Goal: Feedback & Contribution: Contribute content

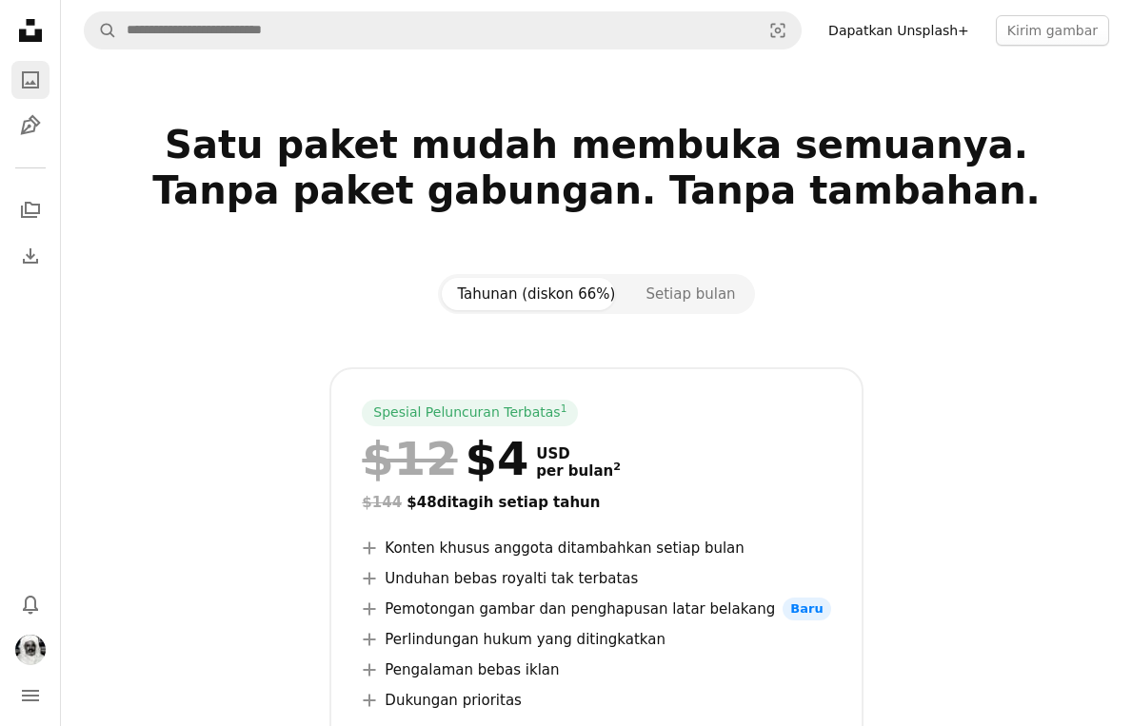
click at [27, 88] on icon "Foto" at bounding box center [30, 79] width 17 height 17
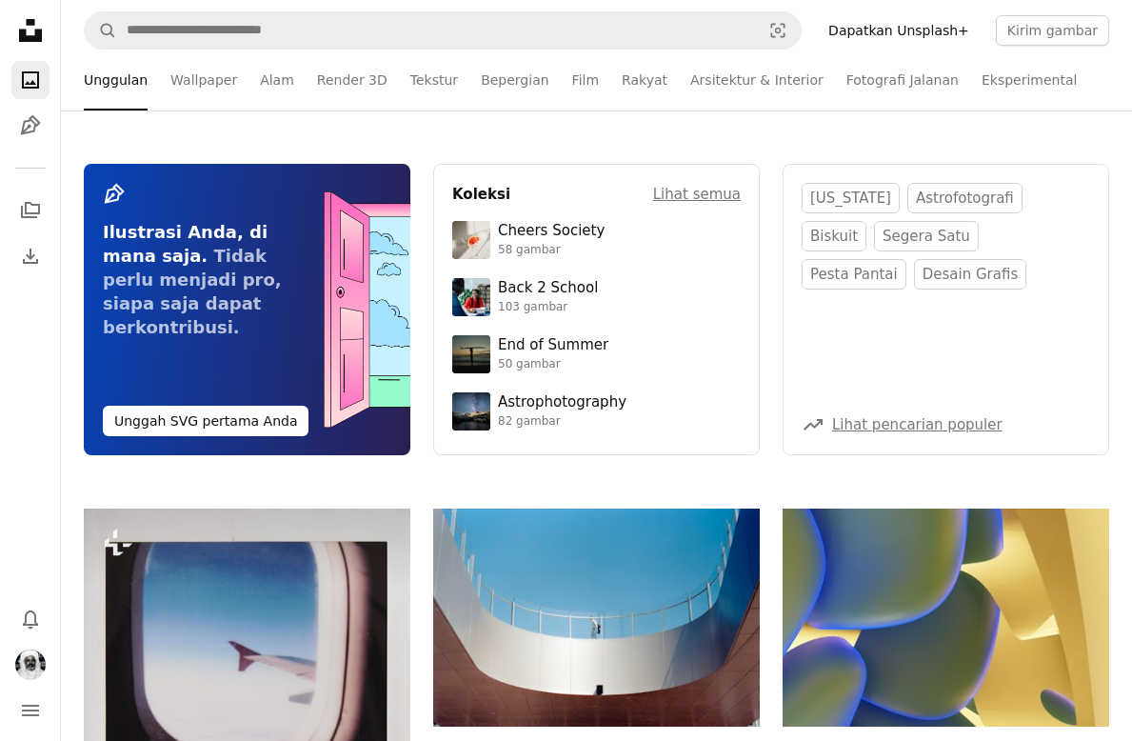
click at [26, 21] on icon at bounding box center [30, 30] width 23 height 23
click at [1074, 35] on button "Kirim gambar" at bounding box center [1052, 30] width 113 height 30
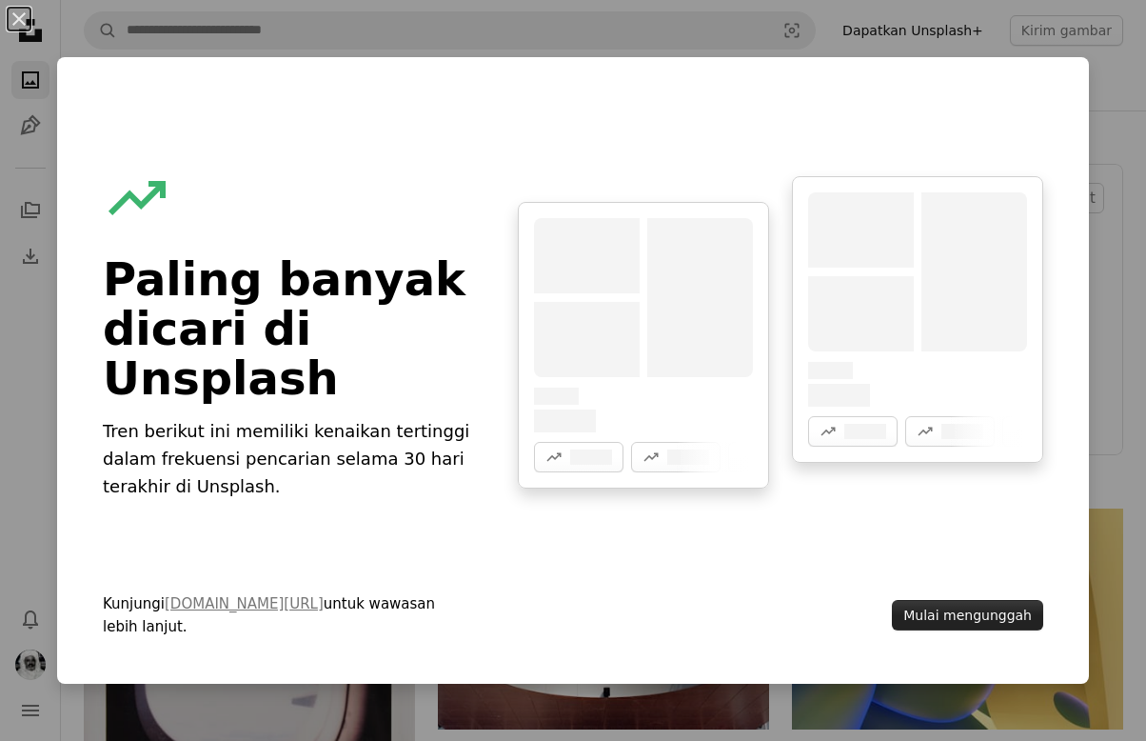
click at [956, 624] on button "Mulai mengunggah" at bounding box center [967, 615] width 151 height 30
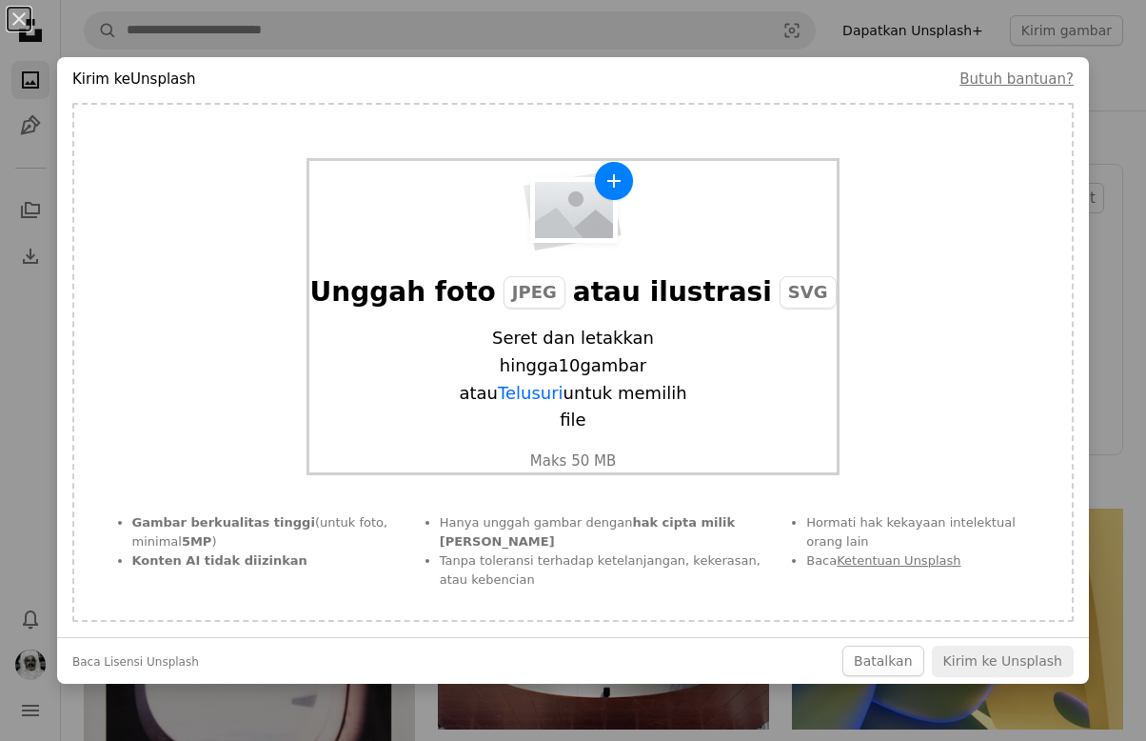
click at [582, 252] on img "button" at bounding box center [573, 206] width 124 height 91
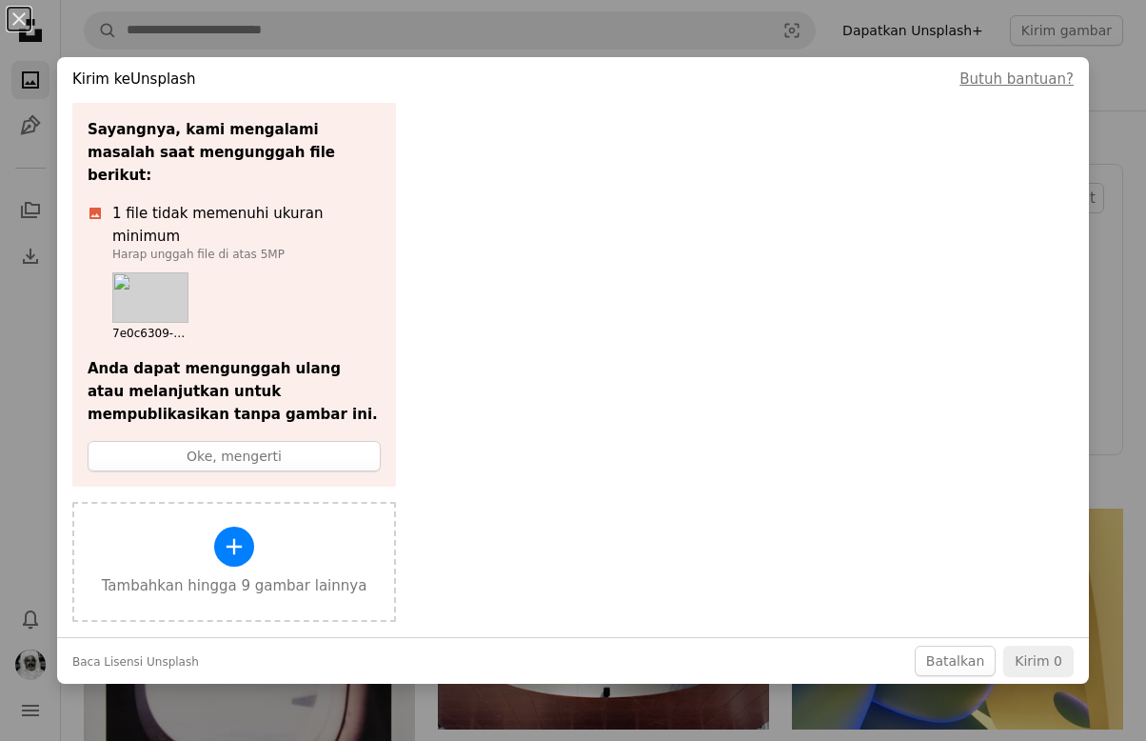
click at [418, 288] on div "Sayangnya, kami mengalami masalah saat mengunggah file berikut: A photo 1 file …" at bounding box center [572, 362] width 1001 height 519
drag, startPoint x: 276, startPoint y: 271, endPoint x: 268, endPoint y: 265, distance: 10.1
click at [277, 272] on ul "7e0c6309-a962-4485-8356-bb8ec29919d8 (4).jpeg" at bounding box center [246, 306] width 268 height 69
click at [247, 272] on ul "7e0c6309-a962-4485-8356-bb8ec29919d8 (4).jpeg" at bounding box center [246, 306] width 268 height 69
click at [211, 441] on button "Oke, mengerti" at bounding box center [234, 456] width 293 height 30
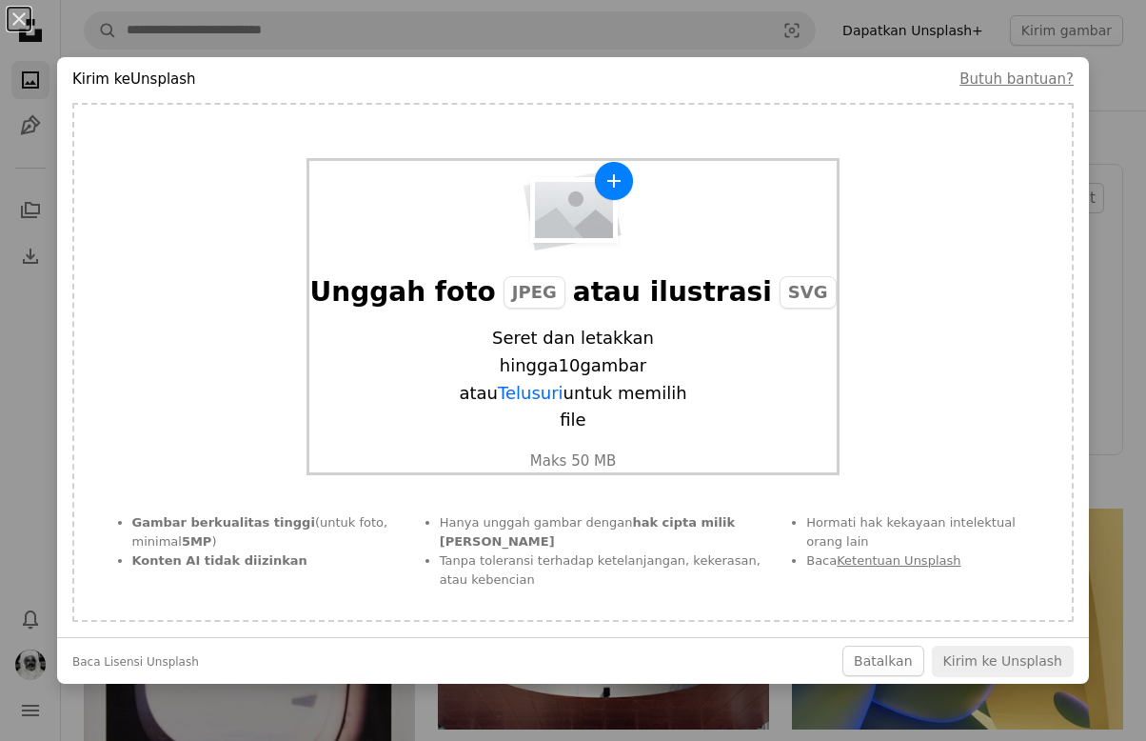
click at [559, 287] on div "Unggah foto JPEG atau ilustrasi SVG Seret dan letakkan hingga 10 gambar atau Te…" at bounding box center [572, 316] width 526 height 311
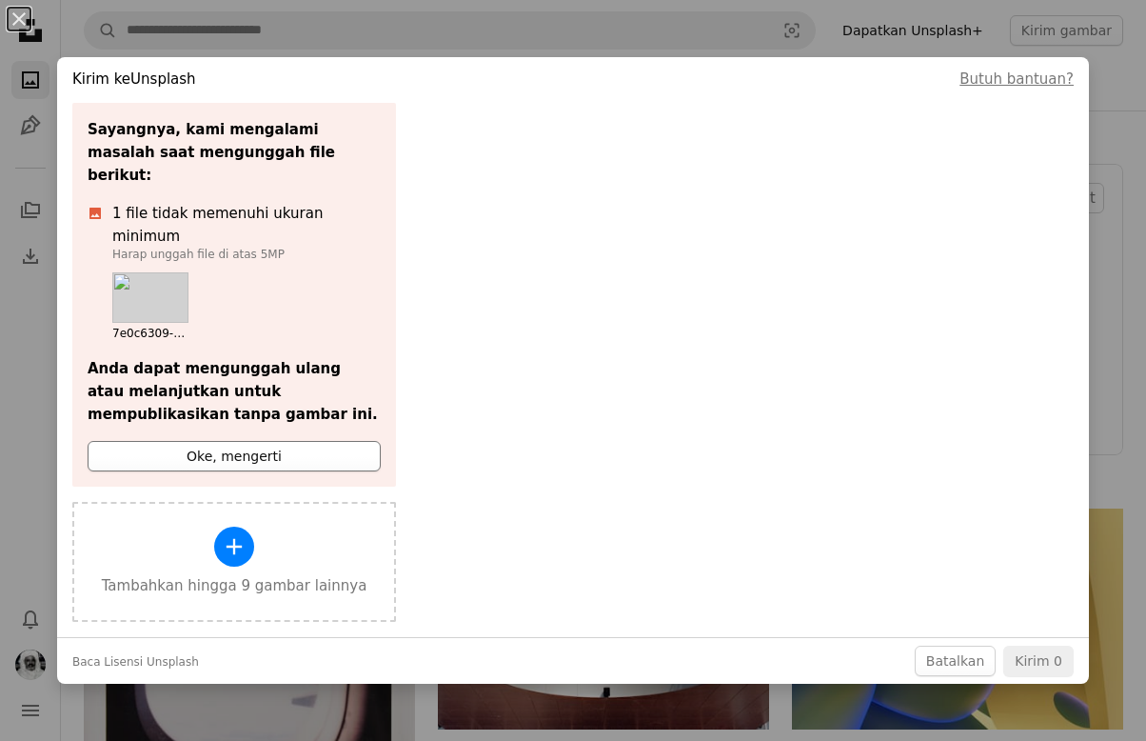
click at [213, 441] on button "Oke, mengerti" at bounding box center [234, 456] width 293 height 30
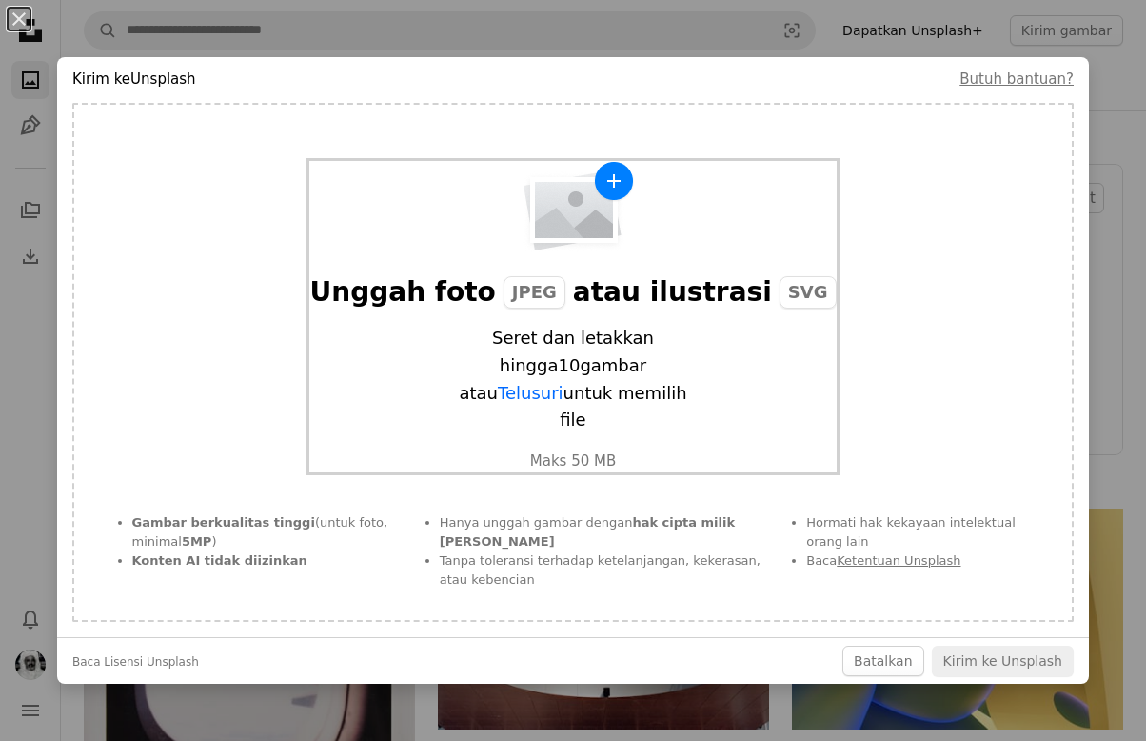
click at [572, 243] on img "button" at bounding box center [573, 206] width 124 height 91
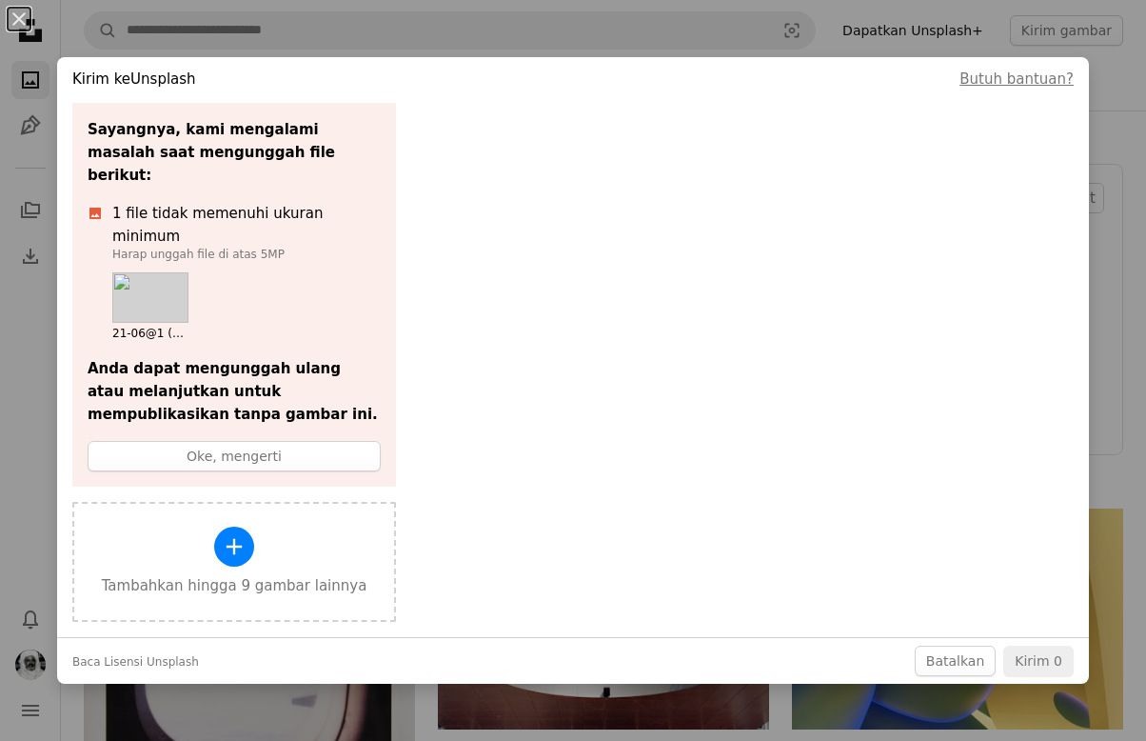
click at [749, 270] on div "Sayangnya, kami mengalami masalah saat mengunggah file berikut: A photo 1 file …" at bounding box center [572, 362] width 1001 height 519
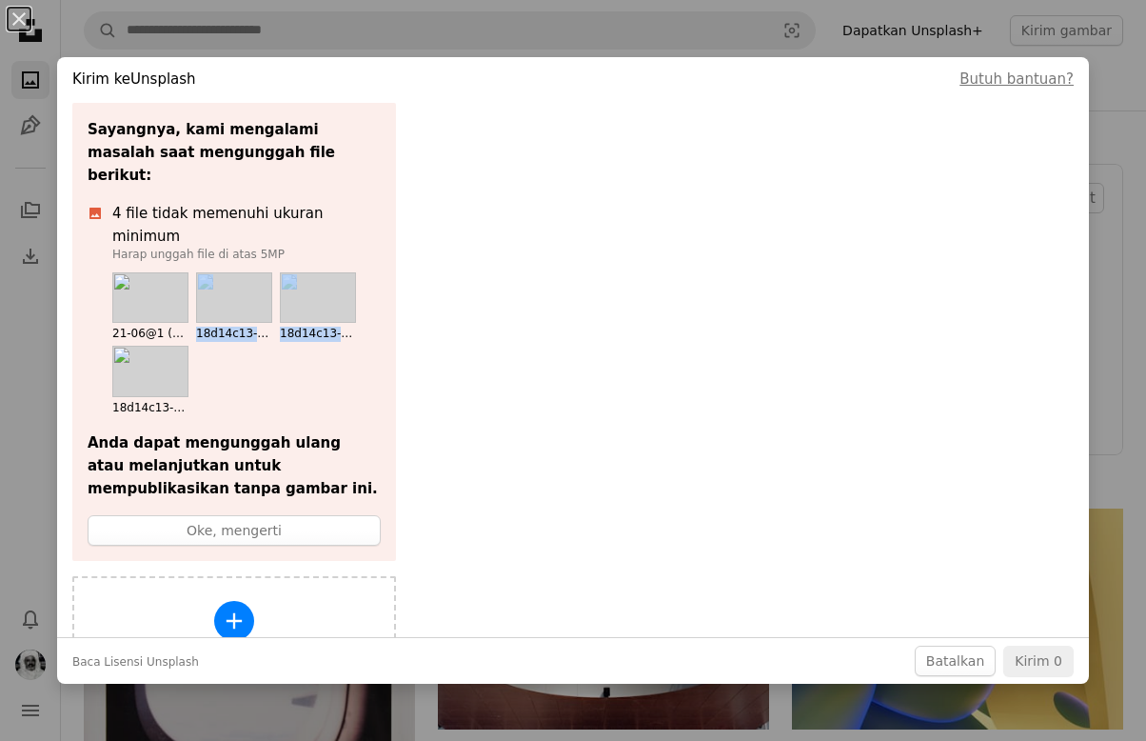
drag, startPoint x: 164, startPoint y: 282, endPoint x: 155, endPoint y: 339, distance: 57.8
click at [155, 376] on div "Sayangnya, kami mengalami masalah saat mengunggah file berikut: A photo 4 file …" at bounding box center [234, 332] width 324 height 458
drag, startPoint x: 143, startPoint y: 289, endPoint x: 152, endPoint y: 397, distance: 108.0
click at [152, 397] on div "Sayangnya, kami mengalami masalah saat mengunggah file berikut: A photo 4 file …" at bounding box center [234, 332] width 324 height 458
drag, startPoint x: 220, startPoint y: 260, endPoint x: 265, endPoint y: 411, distance: 157.8
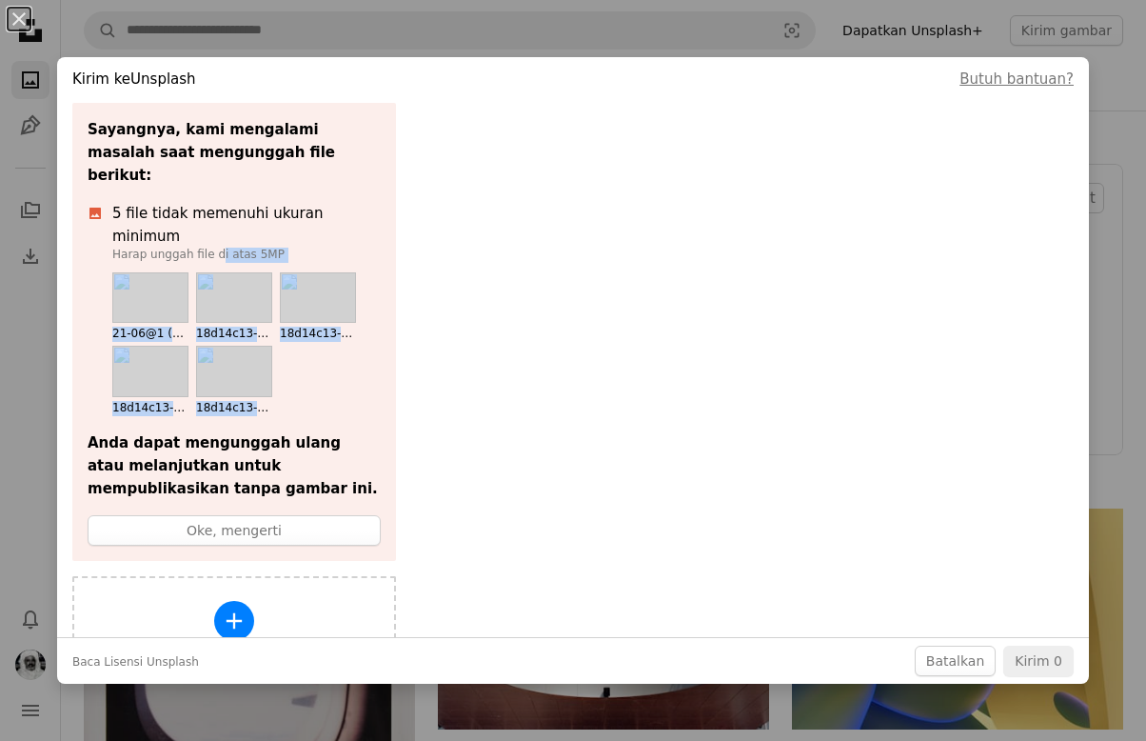
click at [265, 403] on div "Sayangnya, kami mengalami masalah saat mengunggah file berikut: A photo 5 file …" at bounding box center [234, 332] width 324 height 458
click at [307, 326] on ul "21-06@1 (1).jpg 18d14c13-12f3-4e9c-9f1d-831669d1b9dc.jpg 18d14c13-12f3-4e9c-9f1…" at bounding box center [246, 344] width 268 height 144
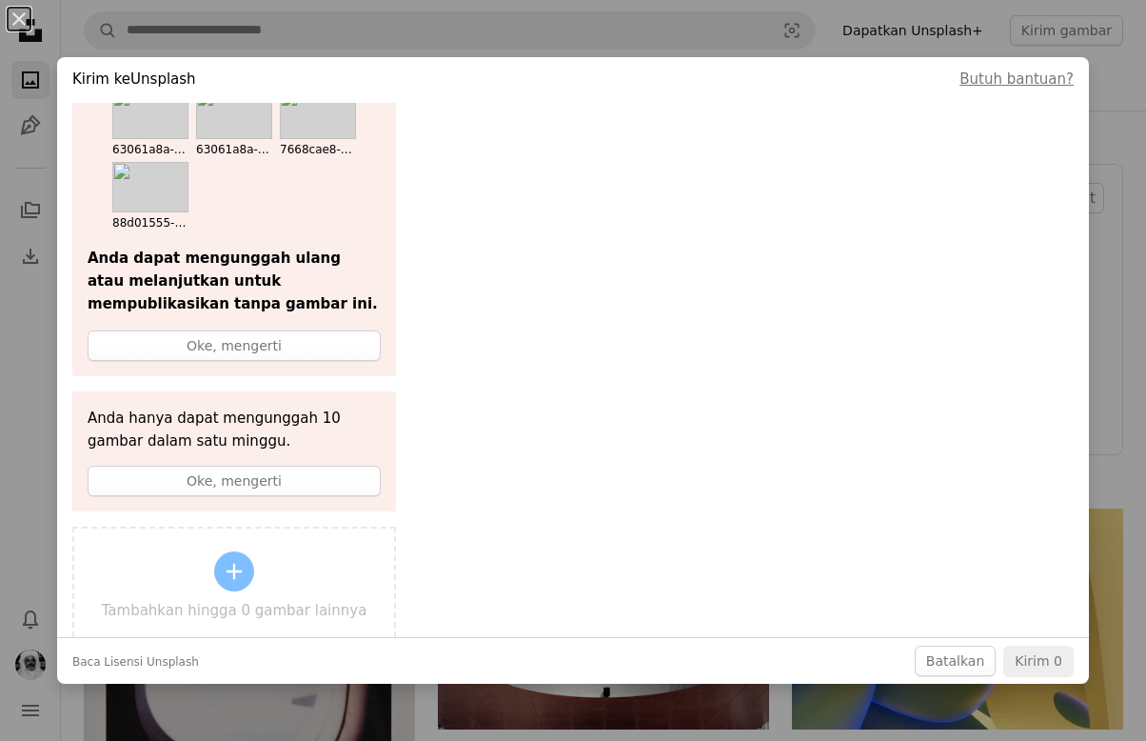
scroll to position [356, 0]
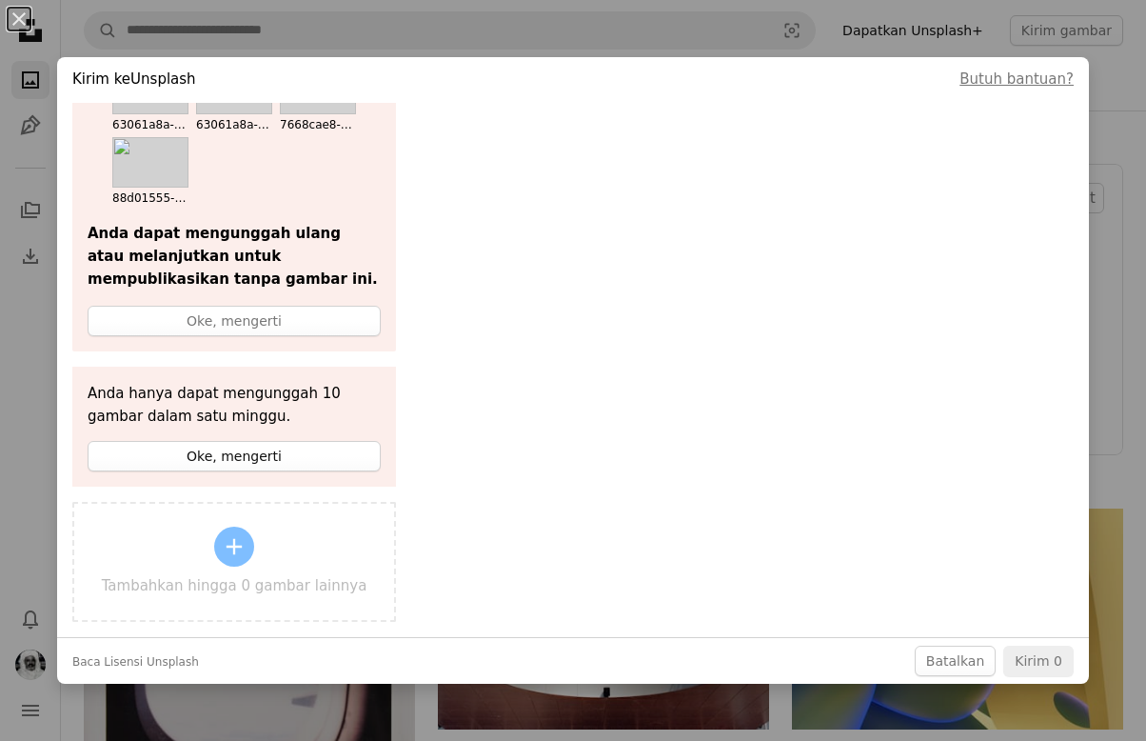
click at [267, 491] on div "Sayangnya, kami mengalami masalah saat mengunggah file berikut: A photo 10 file…" at bounding box center [234, 184] width 324 height 875
click at [159, 191] on div "88d01555-f7eb-46cc-9cbc-bbac440934d8.jpg" at bounding box center [150, 198] width 76 height 15
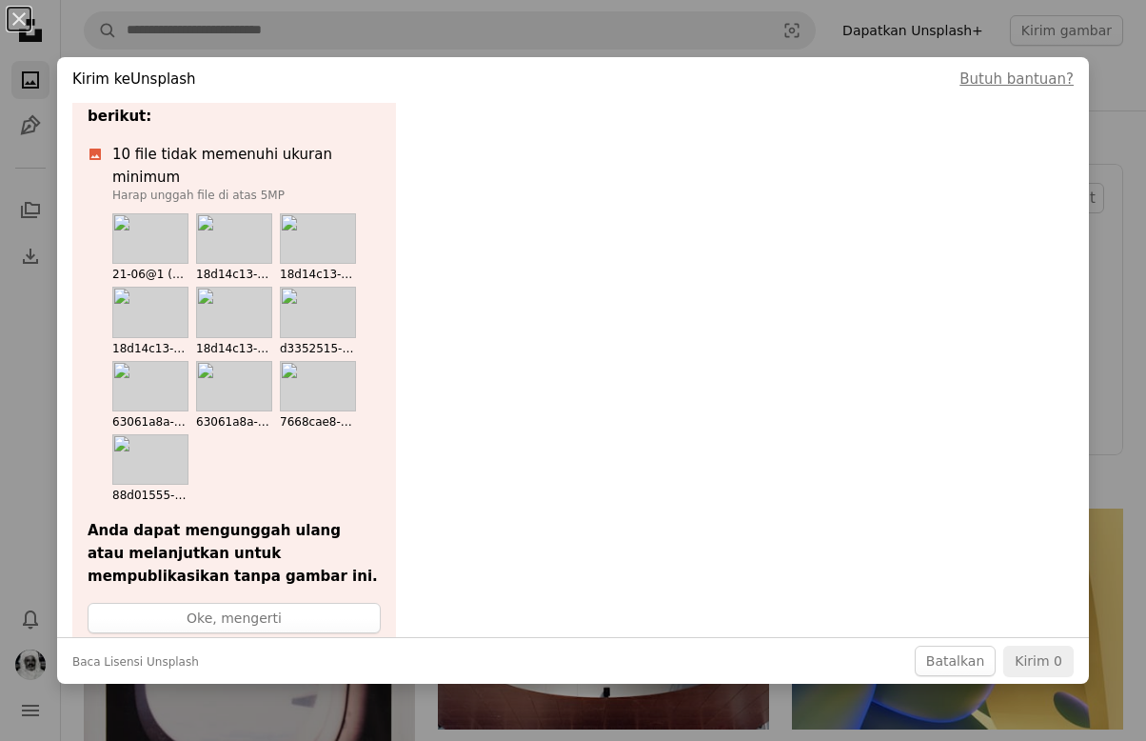
scroll to position [0, 0]
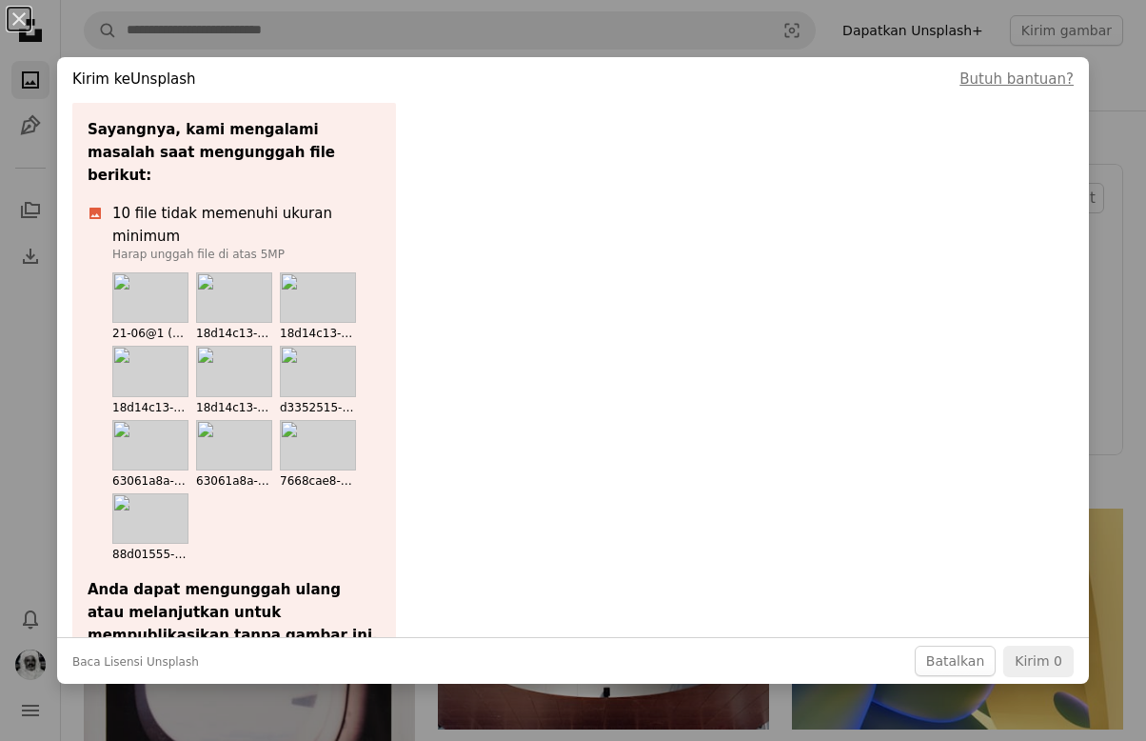
click at [170, 493] on img at bounding box center [150, 518] width 76 height 50
click at [167, 493] on img at bounding box center [150, 518] width 76 height 50
click at [146, 493] on img at bounding box center [150, 518] width 76 height 50
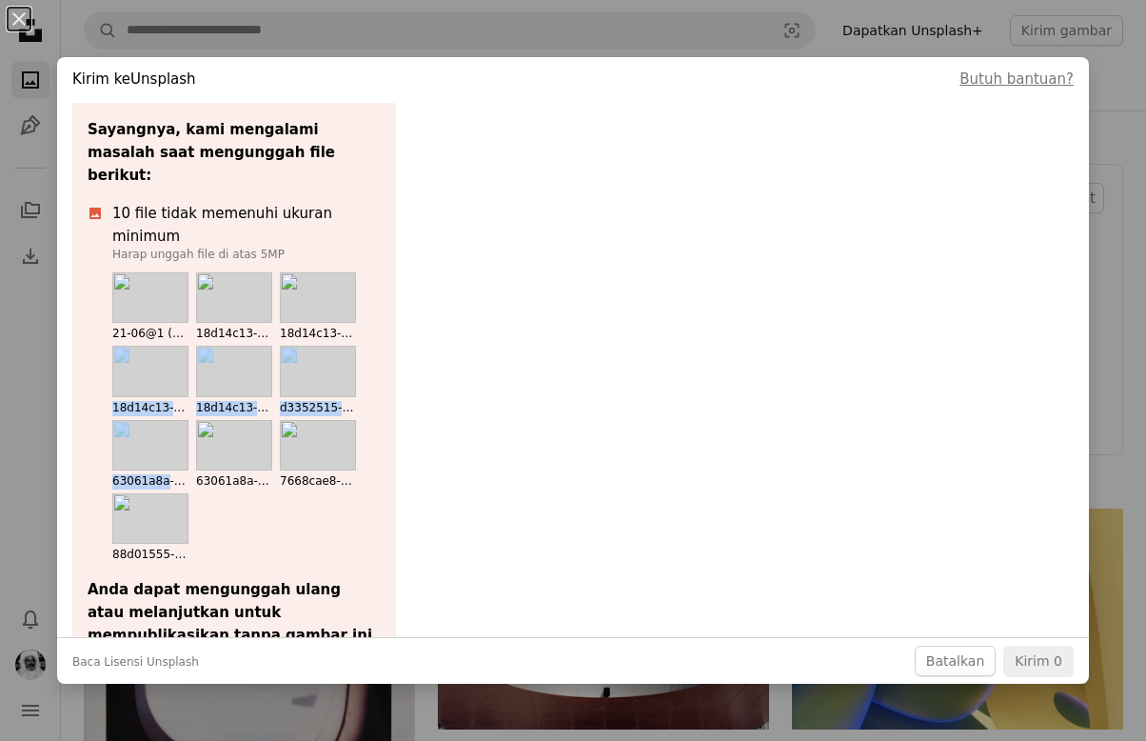
drag, startPoint x: 163, startPoint y: 412, endPoint x: 146, endPoint y: 440, distance: 32.5
click at [190, 326] on ul "21-06@1 (1).jpg 18d14c13-12f3-4e9c-9f1d-831669d1b9dc.jpg 18d14c13-12f3-4e9c-9f1…" at bounding box center [246, 417] width 268 height 290
click at [226, 482] on ul "21-06@1 (1).jpg 18d14c13-12f3-4e9c-9f1d-831669d1b9dc.jpg 18d14c13-12f3-4e9c-9f1…" at bounding box center [246, 417] width 268 height 290
click at [240, 662] on button "Oke, mengerti" at bounding box center [234, 677] width 293 height 30
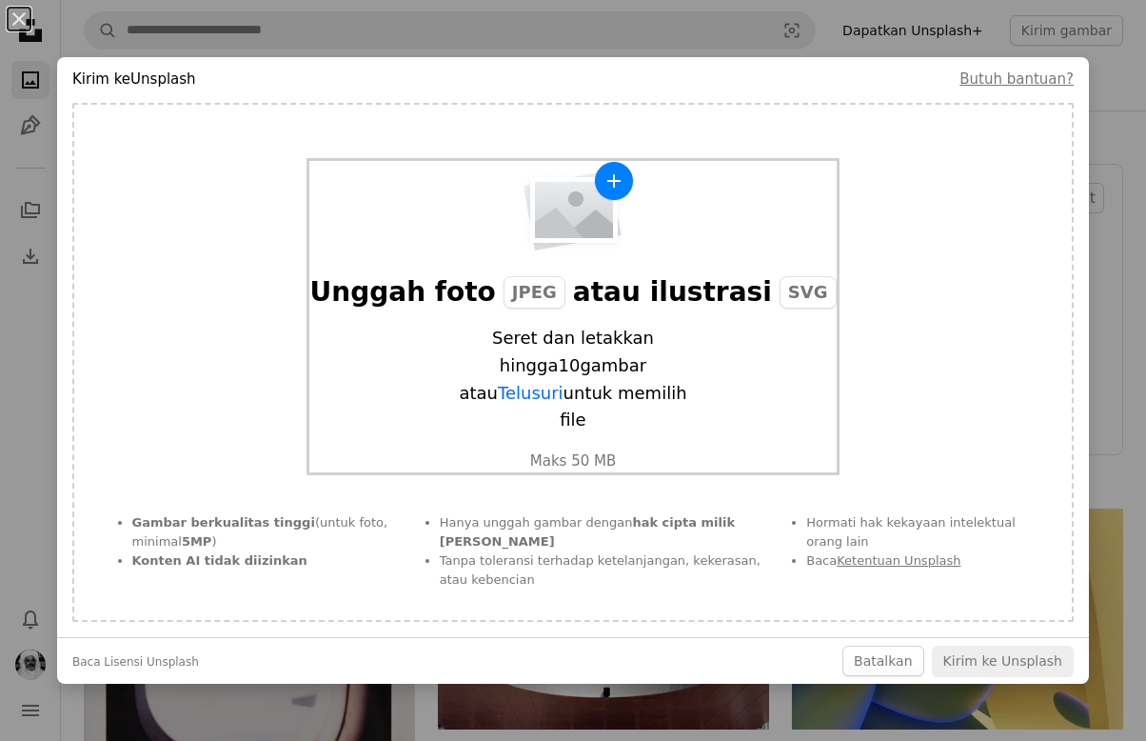
click at [588, 228] on img "button" at bounding box center [573, 206] width 124 height 91
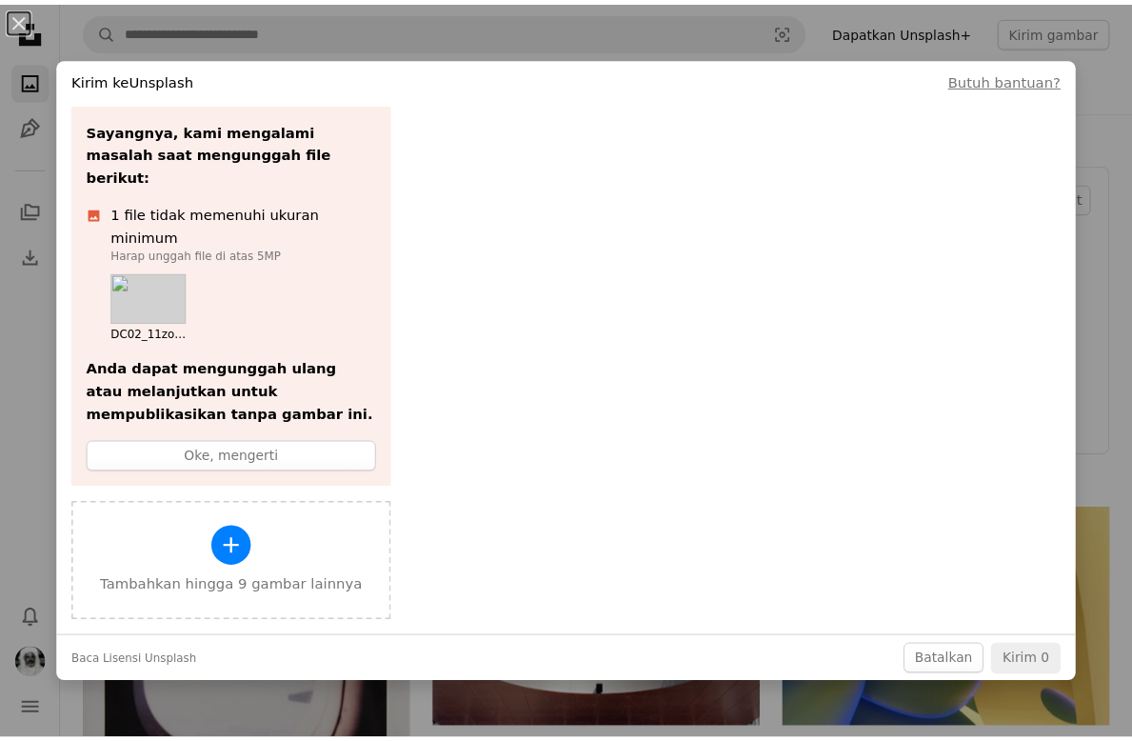
scroll to position [1, 0]
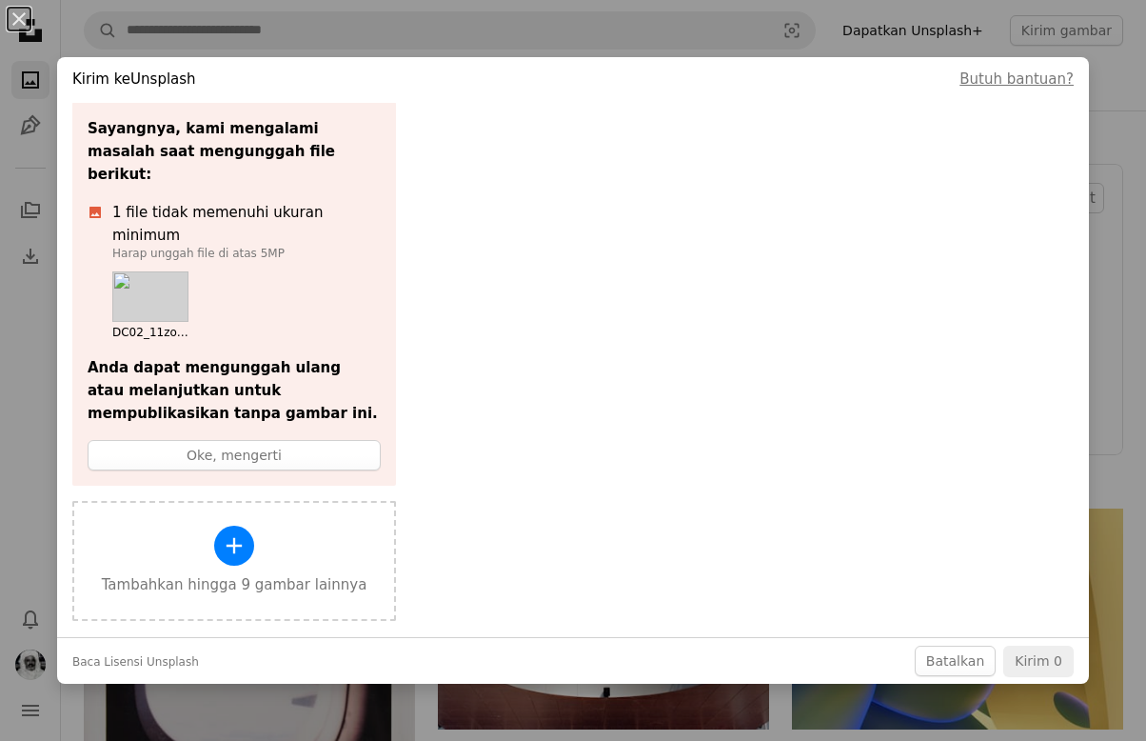
drag, startPoint x: 761, startPoint y: 32, endPoint x: 665, endPoint y: 116, distance: 126.8
click at [761, 32] on div "An X shape Kirim ke Unsplash Butuh bantuan? Sayangnya, kami mengalami masalah s…" at bounding box center [573, 370] width 1146 height 741
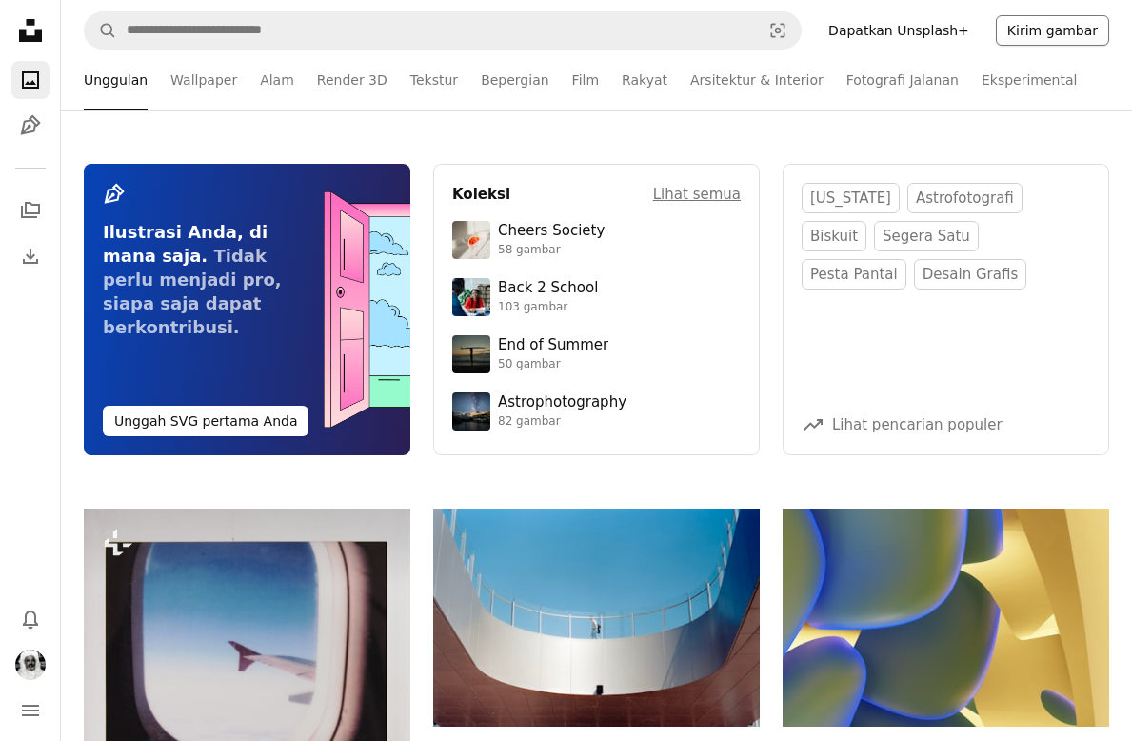
click at [1040, 33] on button "Kirim gambar" at bounding box center [1052, 30] width 113 height 30
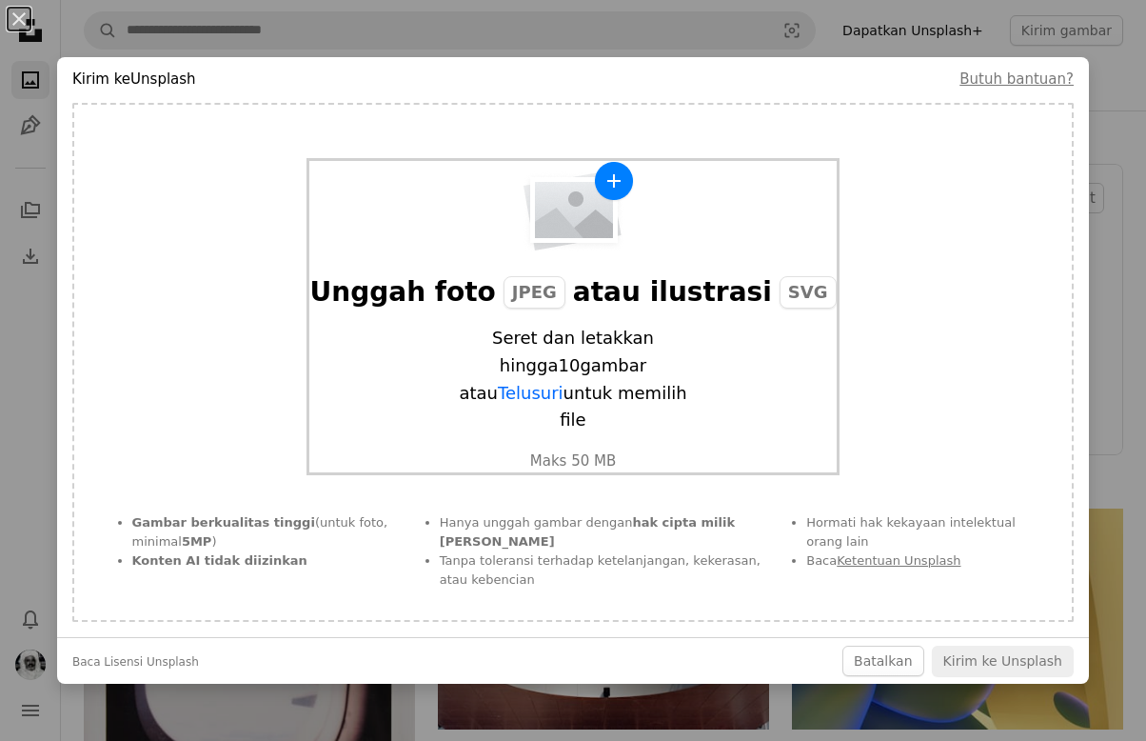
click at [618, 230] on img "button" at bounding box center [573, 206] width 124 height 91
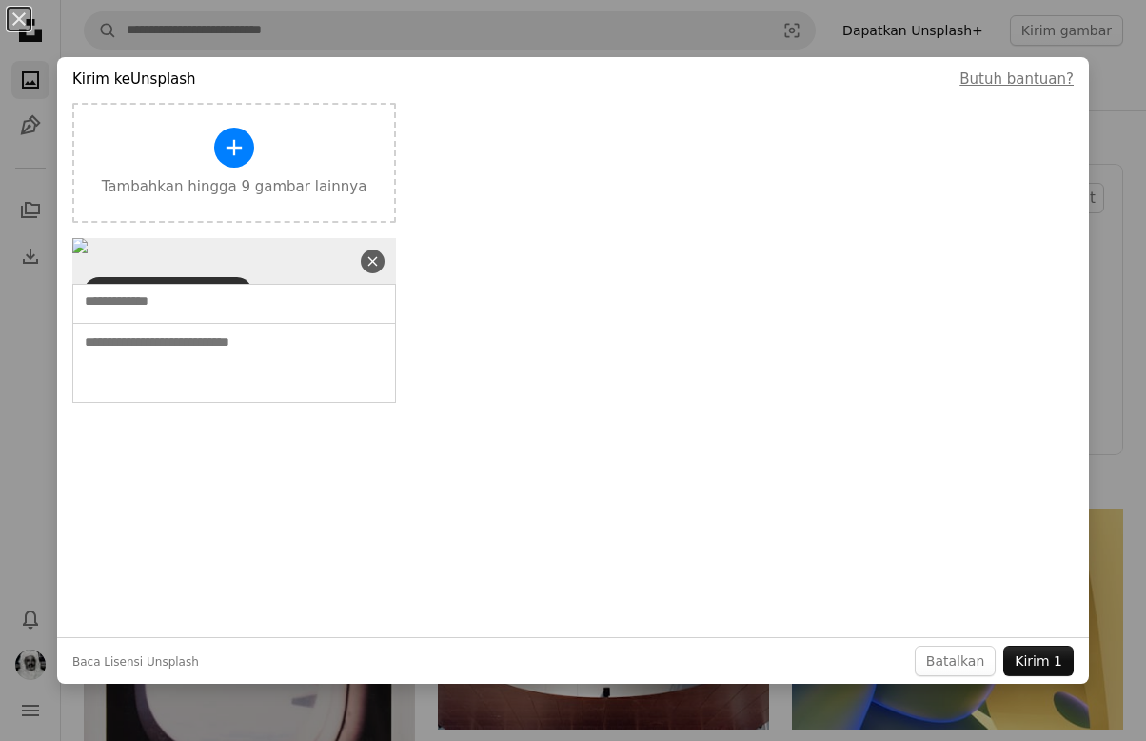
scroll to position [95, 0]
click at [164, 311] on input "text" at bounding box center [201, 301] width 232 height 19
click at [212, 403] on textarea at bounding box center [234, 363] width 324 height 80
paste textarea "**********"
type textarea "**********"
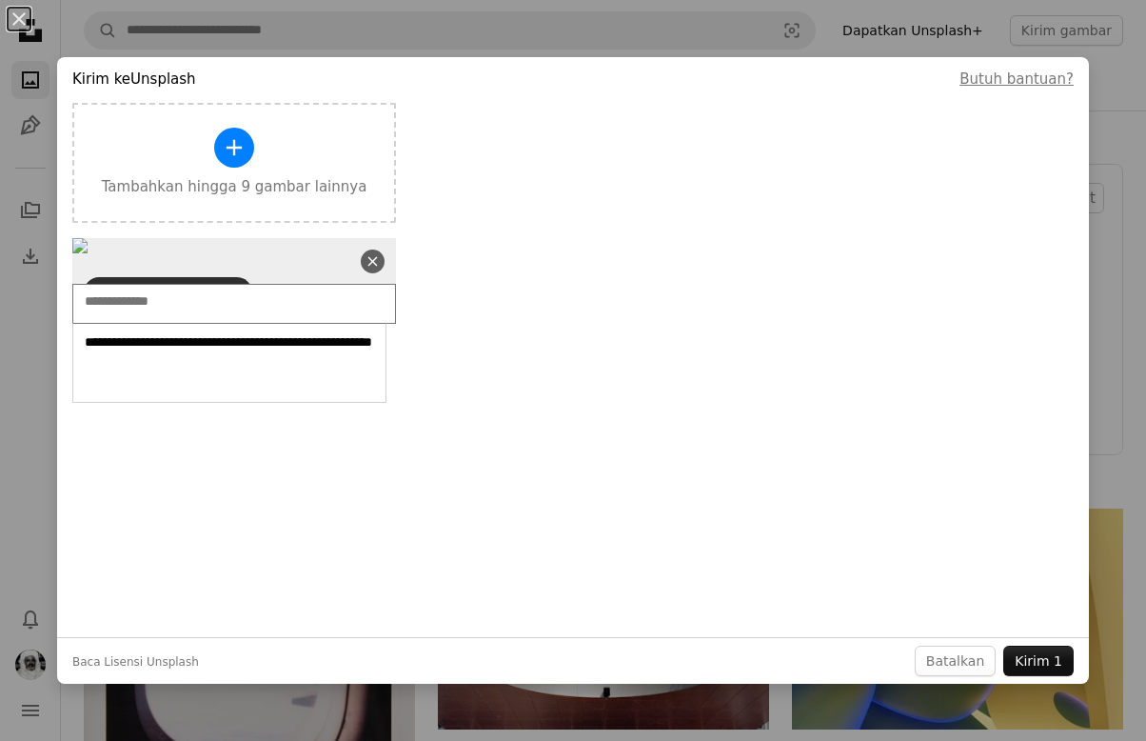
click at [144, 311] on input "text" at bounding box center [201, 301] width 232 height 19
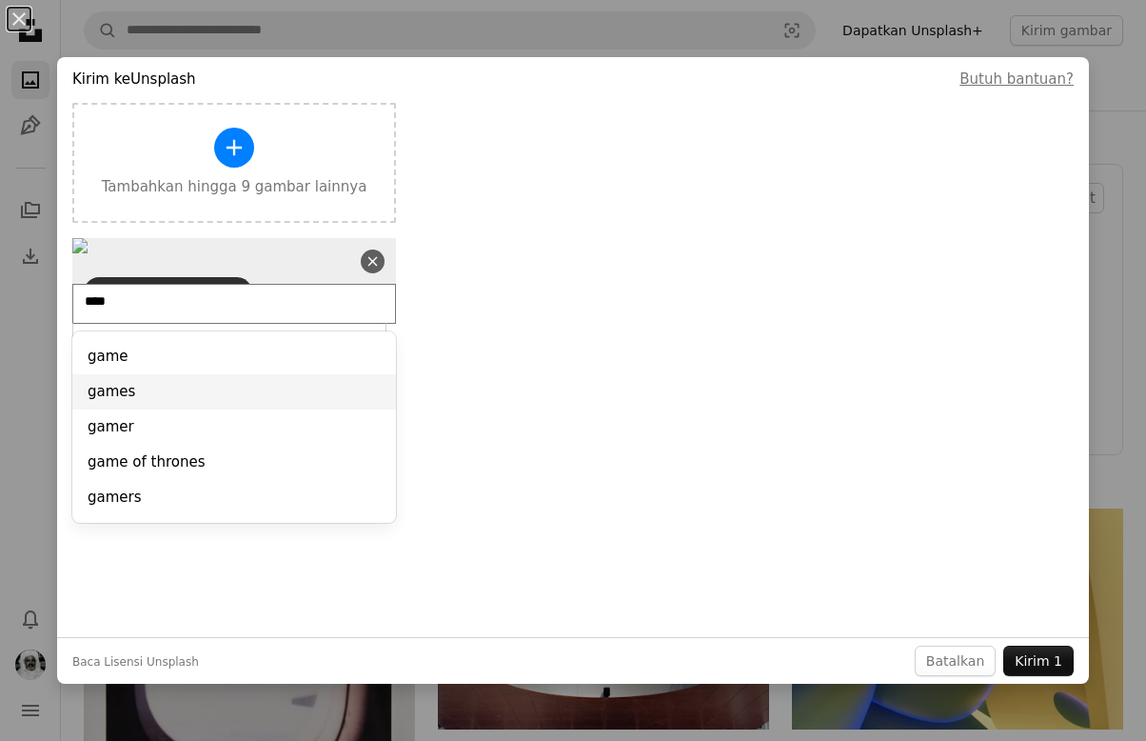
type input "****"
click at [120, 409] on div "games" at bounding box center [234, 391] width 324 height 35
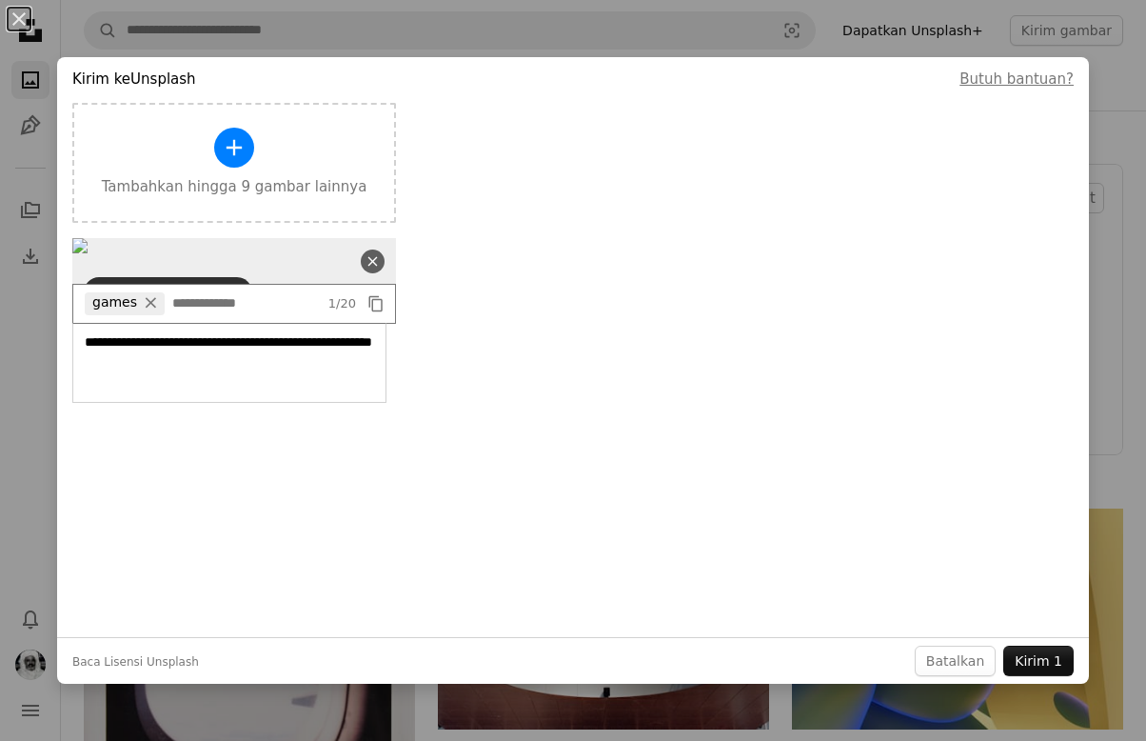
scroll to position [123, 0]
click at [250, 403] on textarea "**********" at bounding box center [229, 363] width 314 height 80
type textarea "**********"
click at [1037, 655] on button "Kirim 1" at bounding box center [1038, 660] width 70 height 30
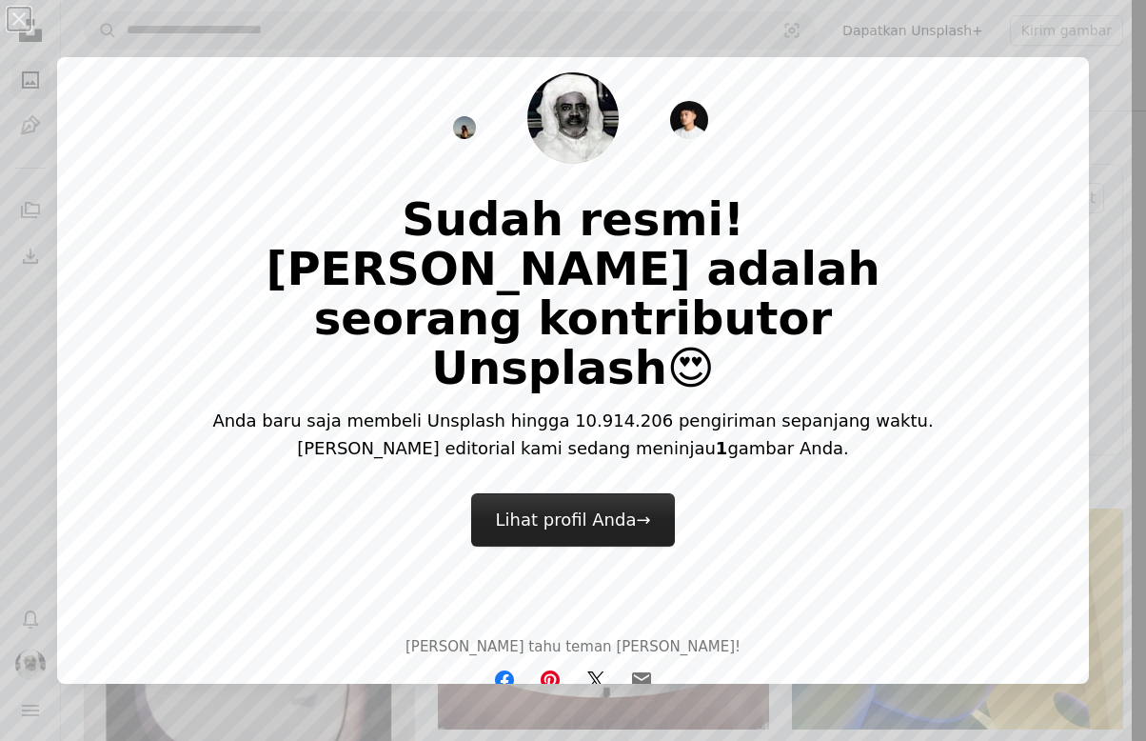
click at [563, 493] on link "Lihat profil Anda →" at bounding box center [572, 519] width 203 height 53
